Goal: Information Seeking & Learning: Compare options

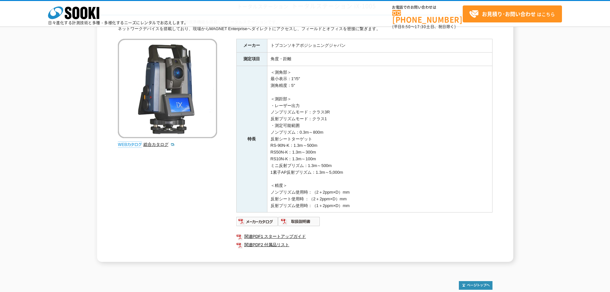
scroll to position [64, 0]
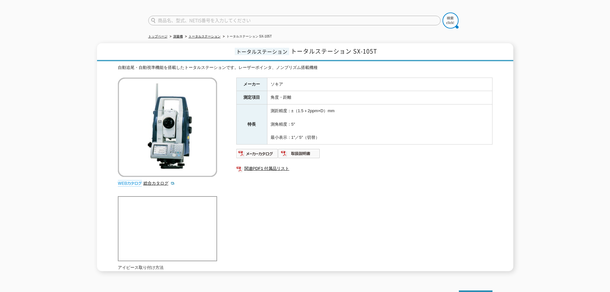
scroll to position [32, 0]
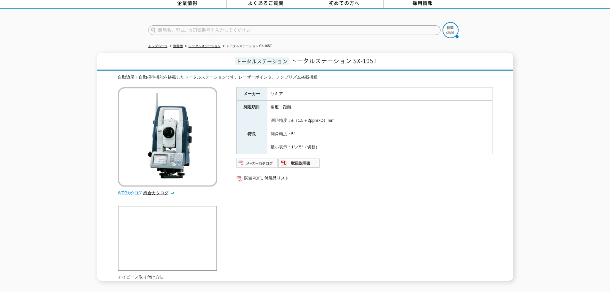
click at [262, 159] on img at bounding box center [257, 163] width 42 height 10
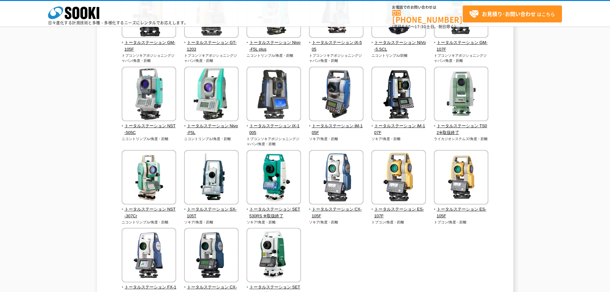
scroll to position [128, 0]
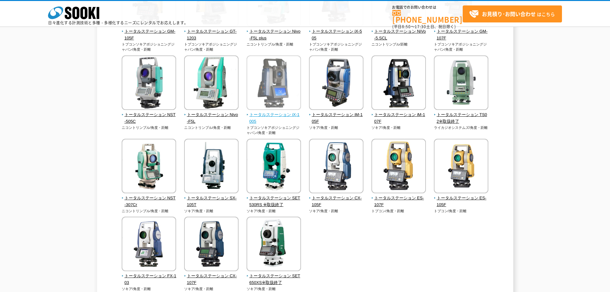
click at [274, 114] on span "トータルステーション iX-1005" at bounding box center [274, 117] width 55 height 13
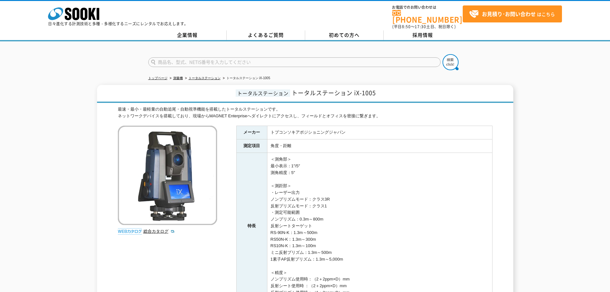
scroll to position [32, 0]
